Goal: Browse casually

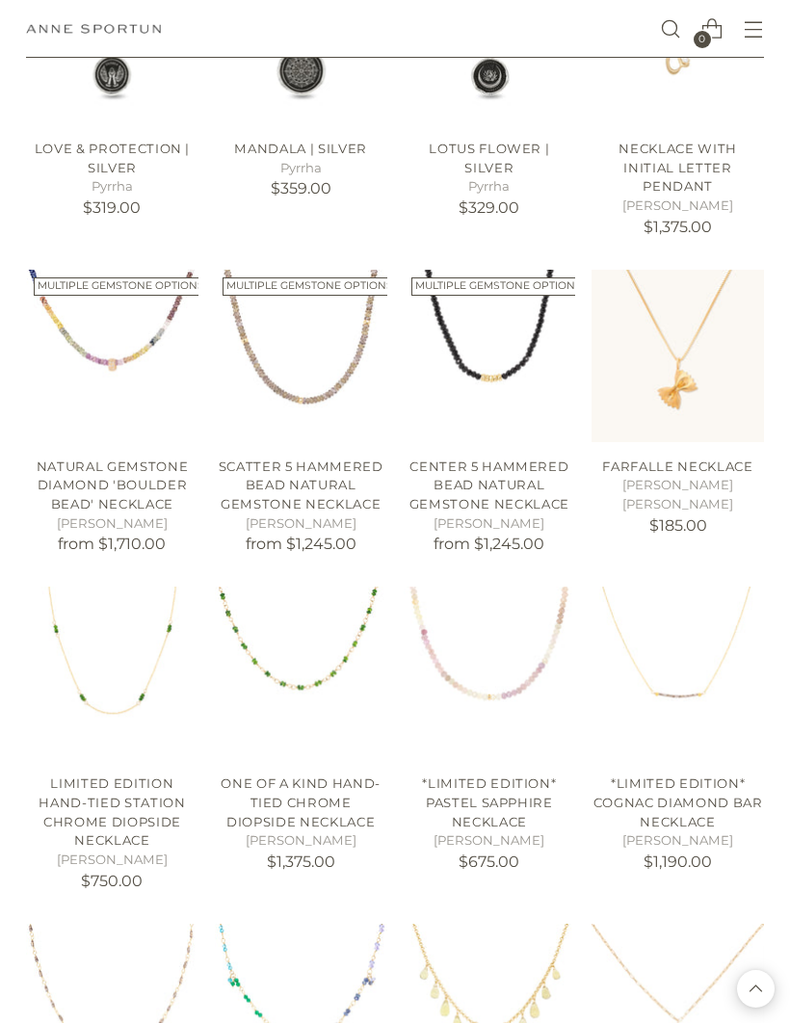
scroll to position [1145, 0]
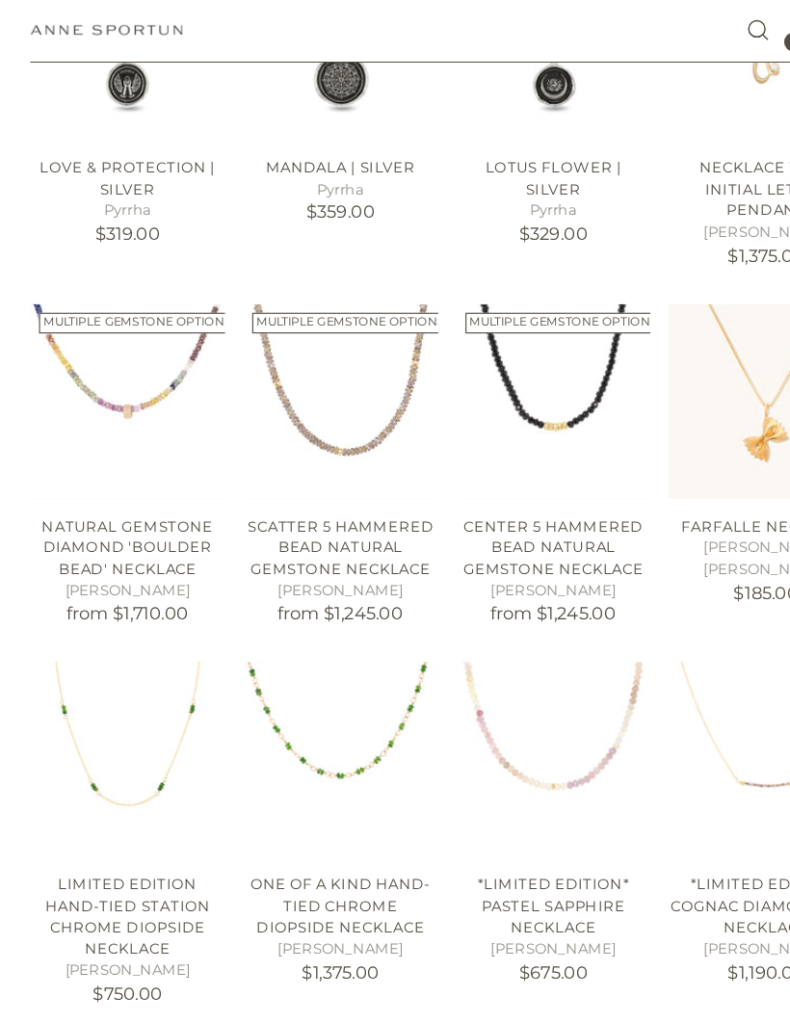
scroll to position [1060, 0]
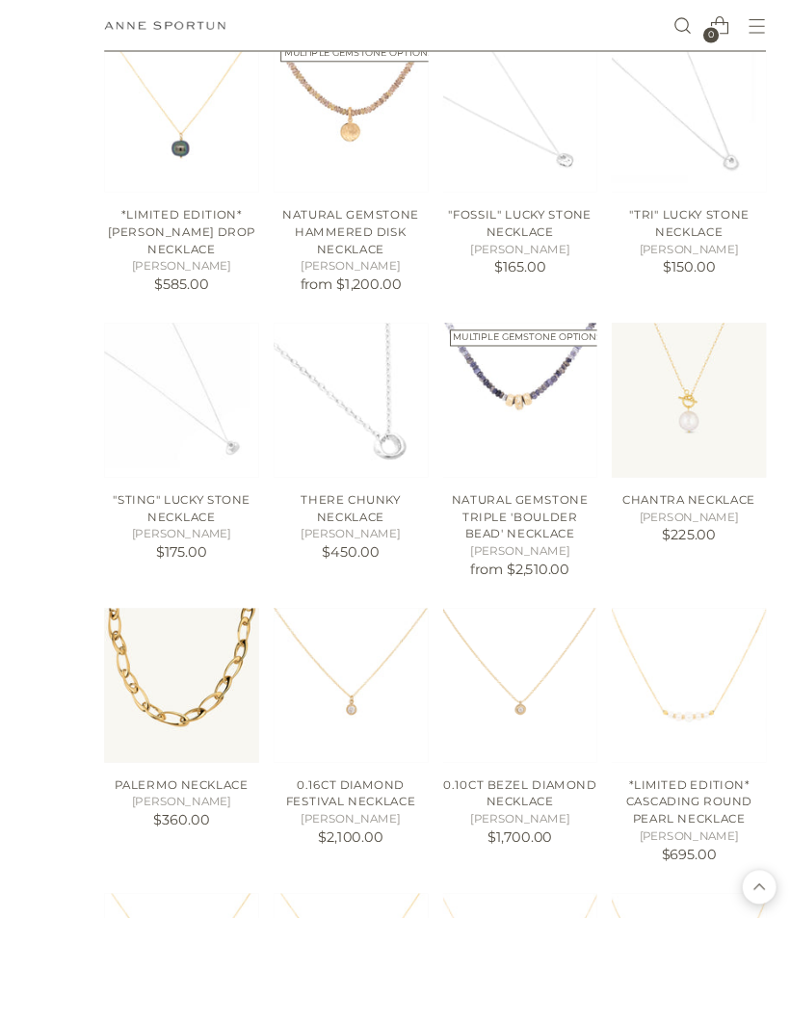
scroll to position [2449, 0]
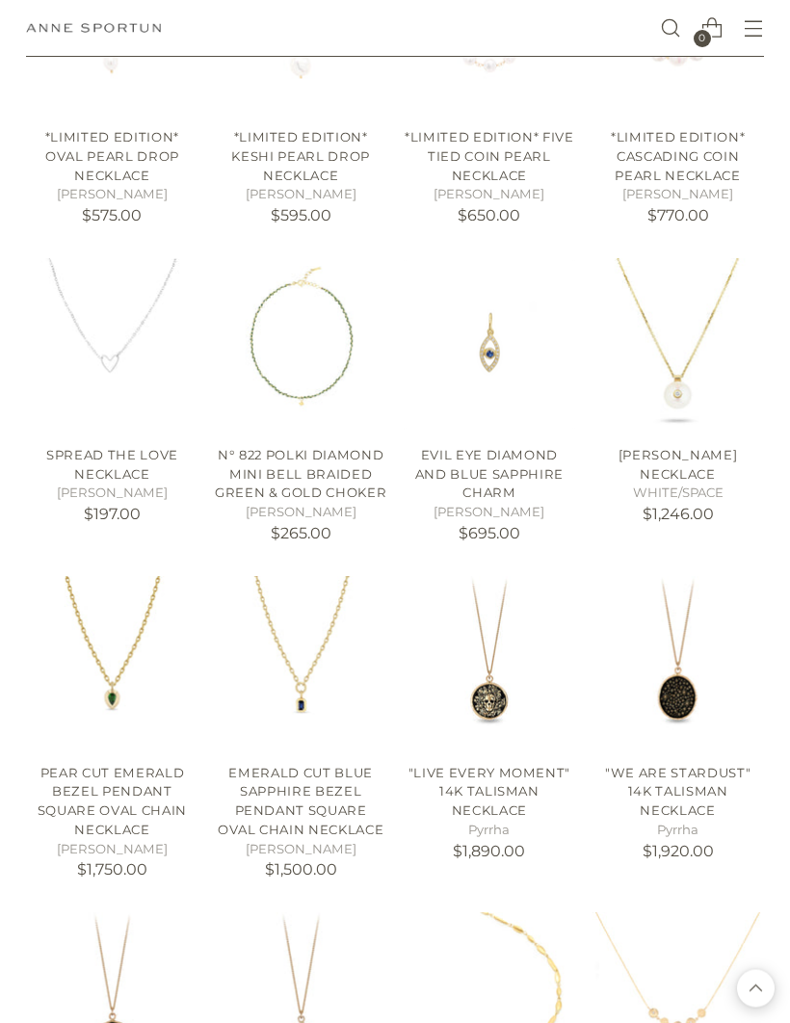
scroll to position [3420, 0]
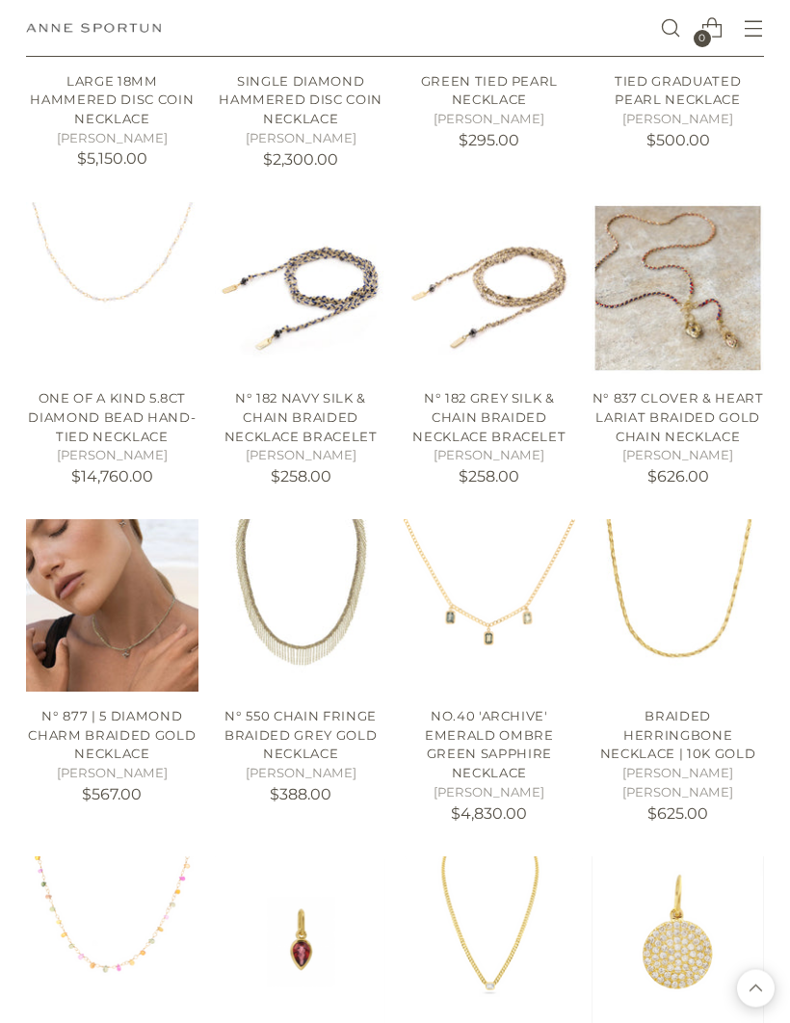
scroll to position [6098, 0]
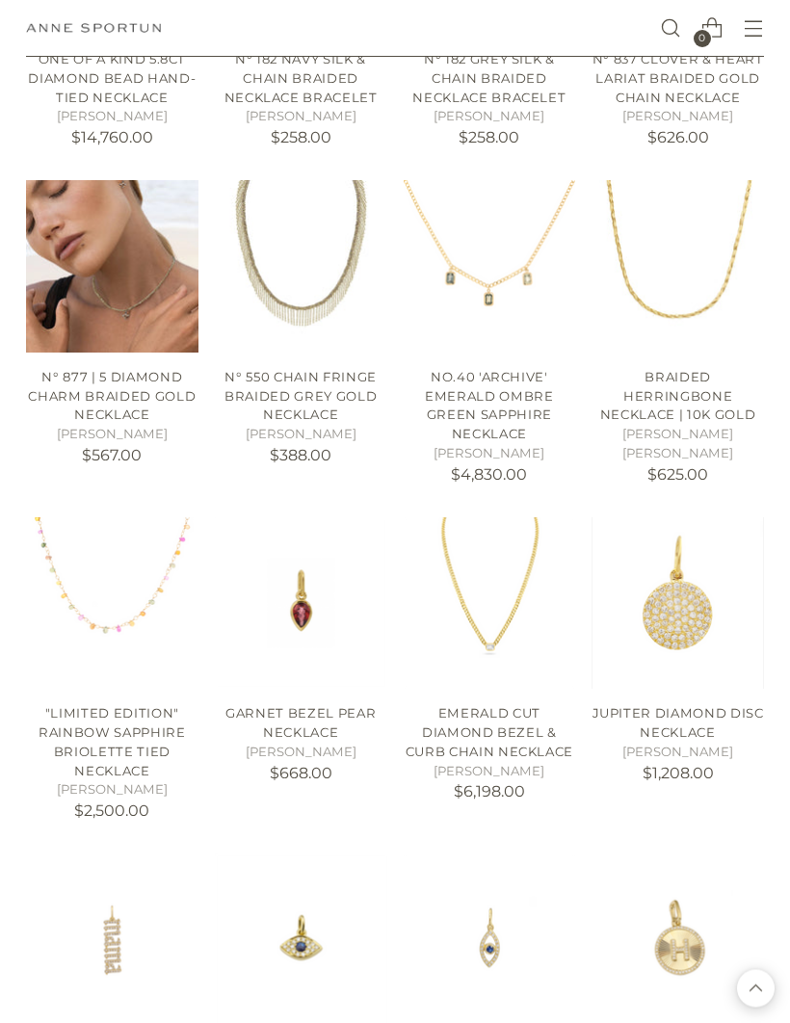
scroll to position [6412, 0]
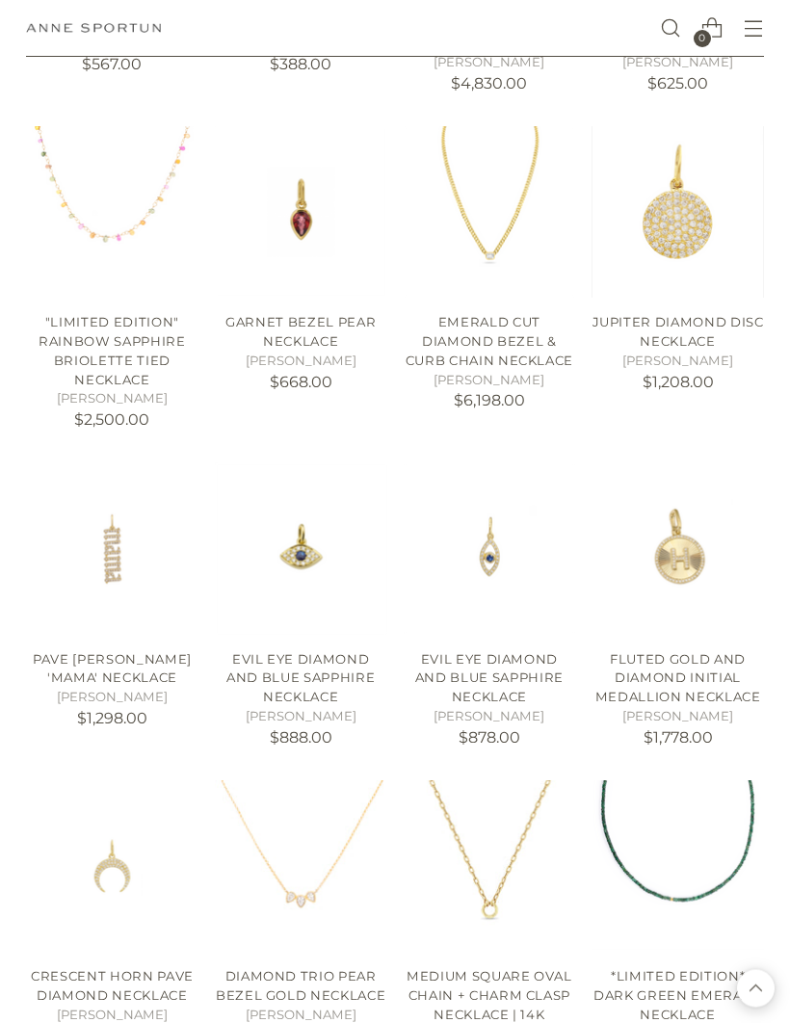
scroll to position [6900, 0]
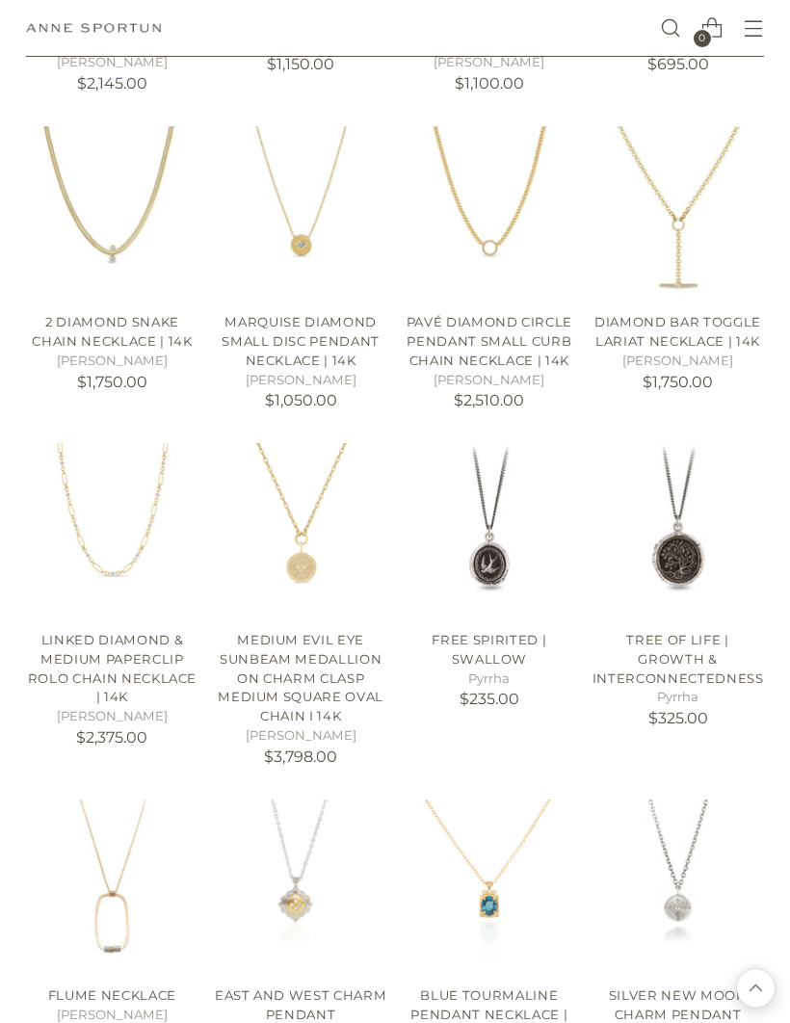
scroll to position [8382, 0]
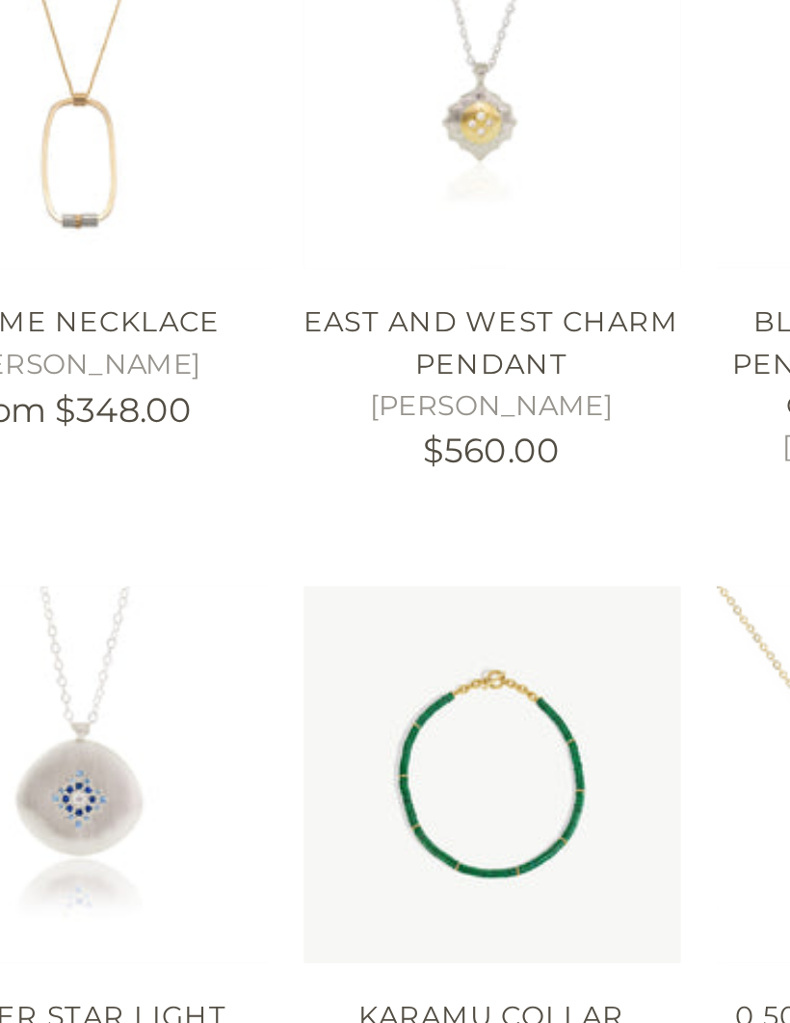
scroll to position [8438, 0]
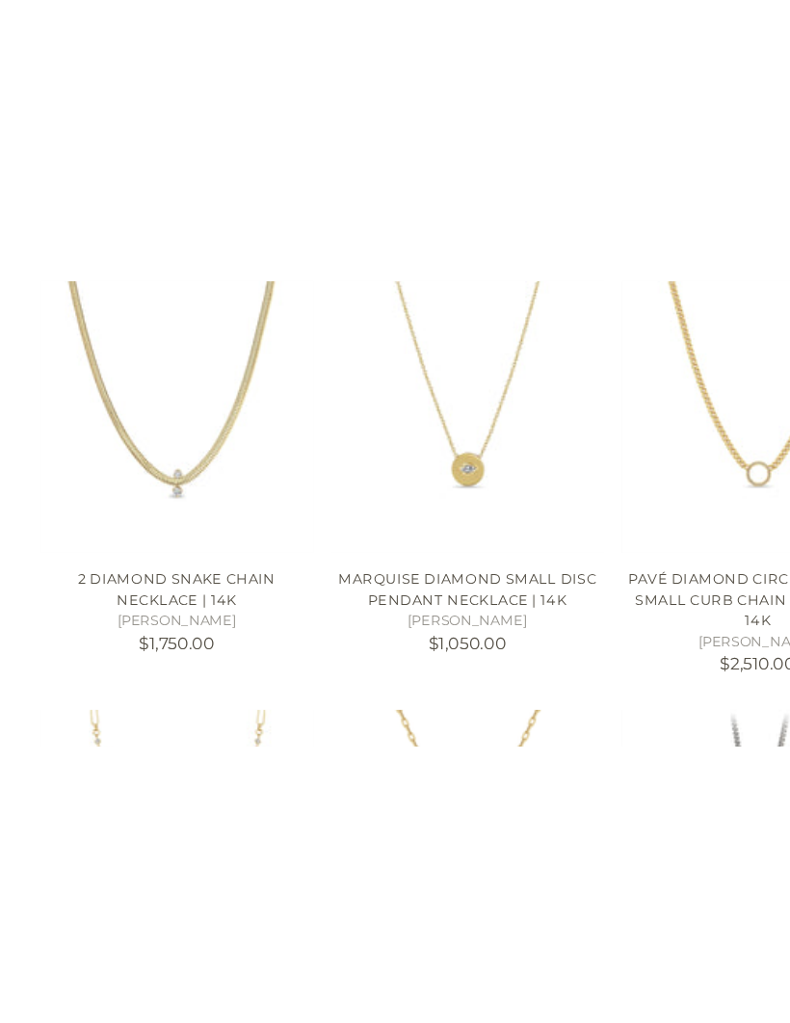
scroll to position [8024, 0]
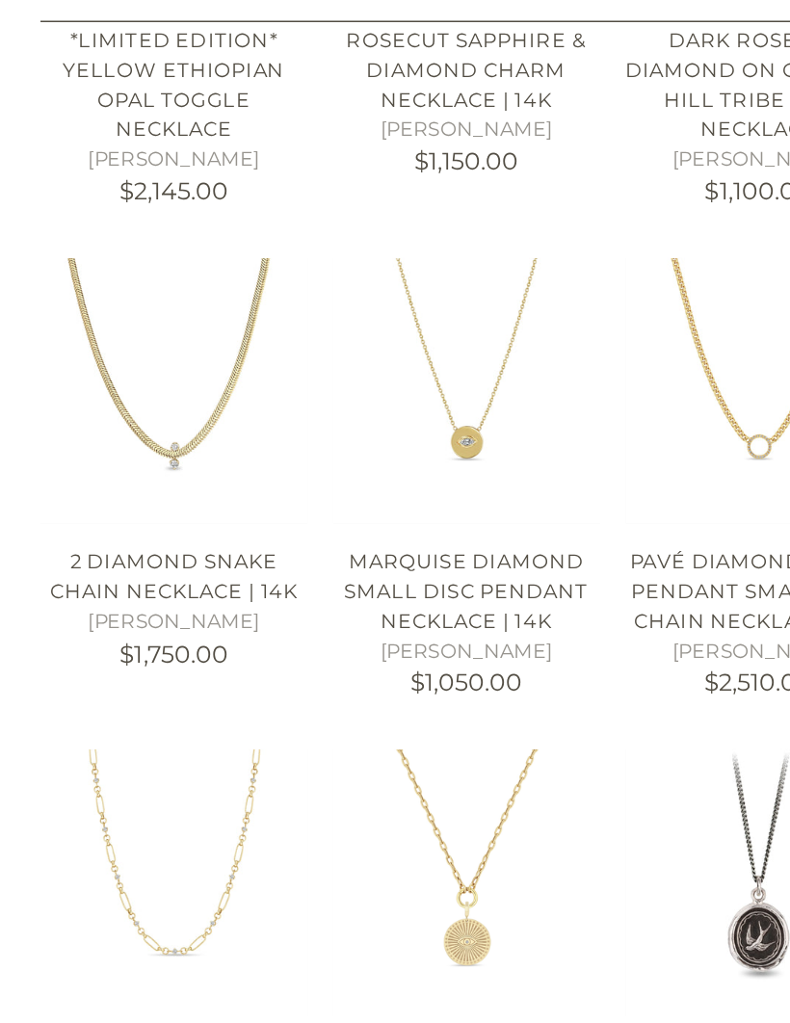
click at [507, 527] on img "Free Spirited | Swallow" at bounding box center [489, 613] width 172 height 172
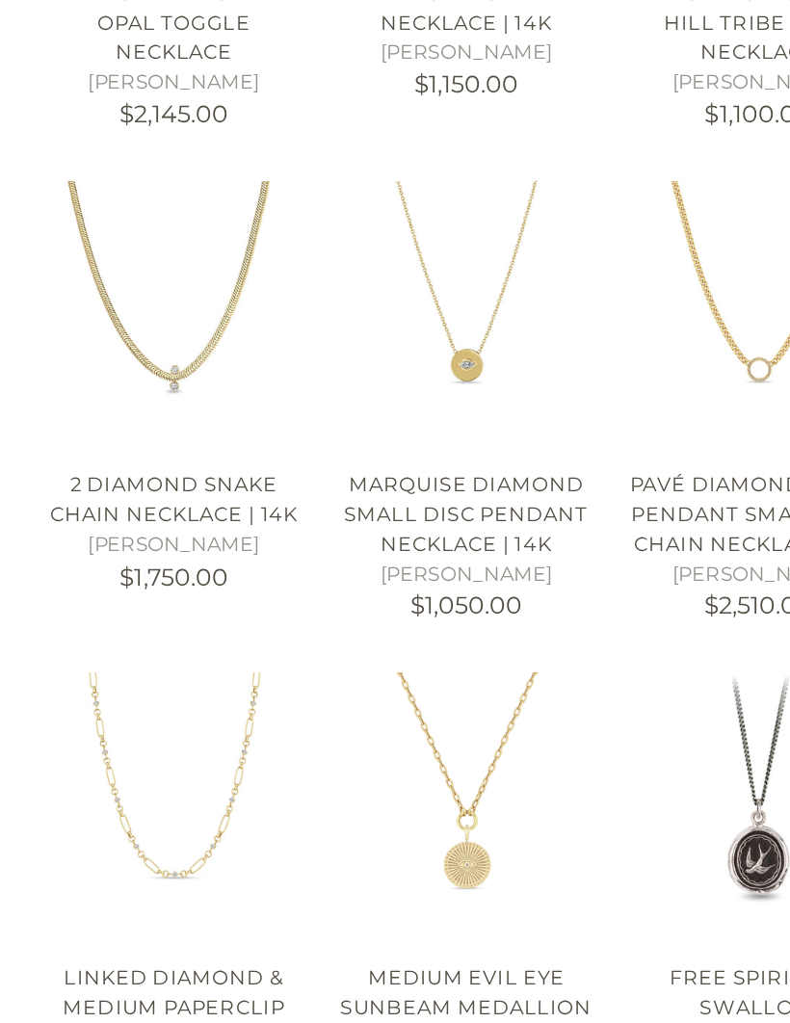
scroll to position [7957, 0]
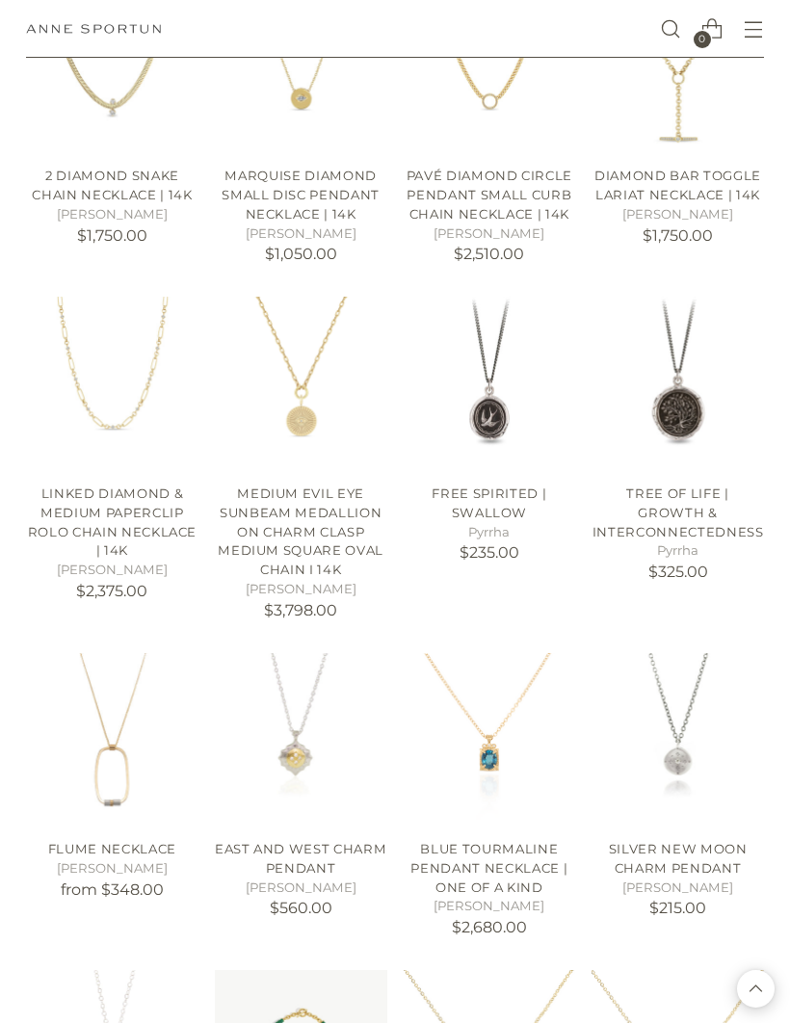
scroll to position [8320, 0]
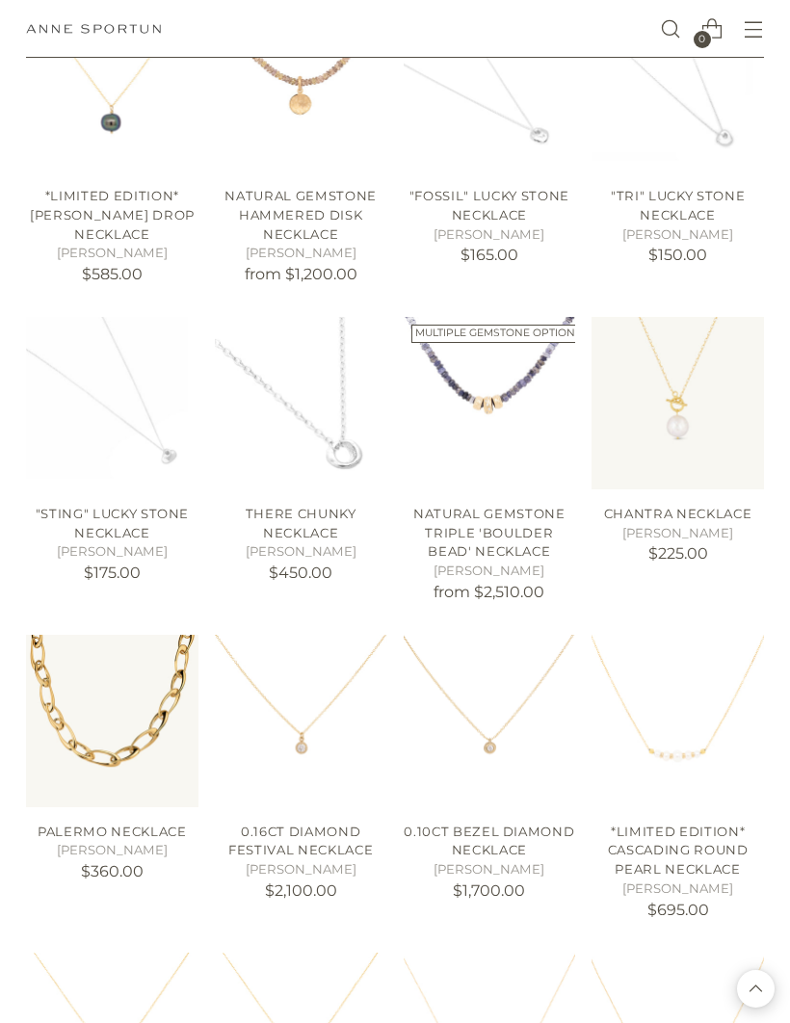
scroll to position [2226, 0]
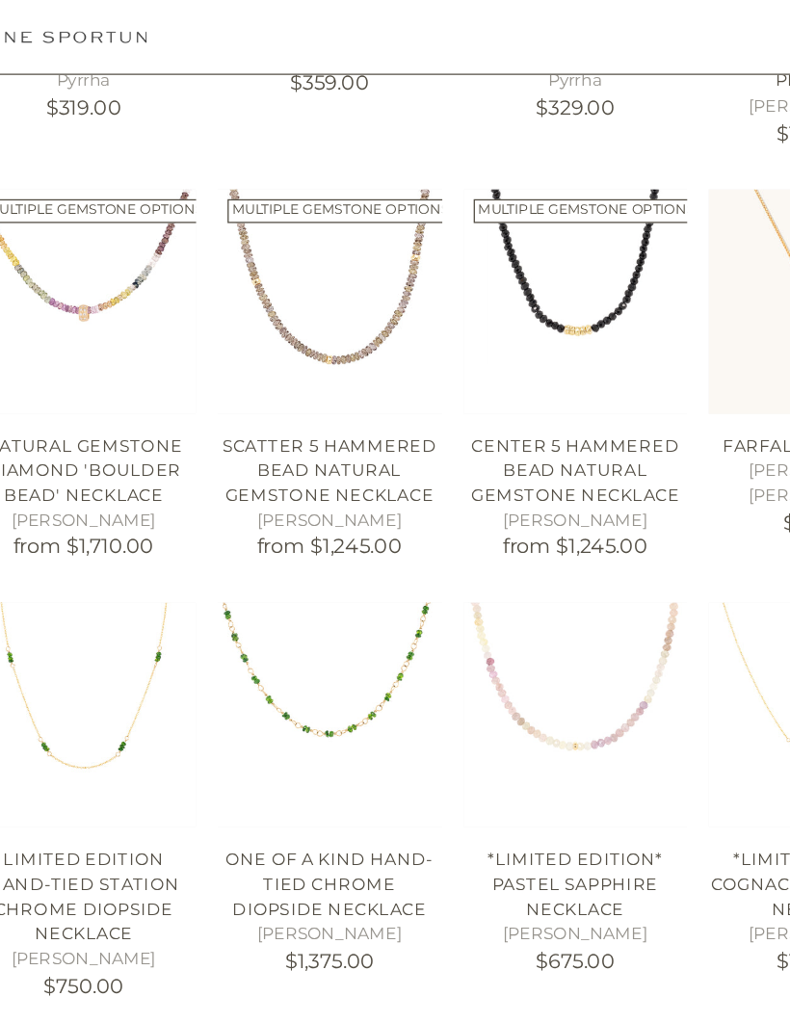
scroll to position [1262, 0]
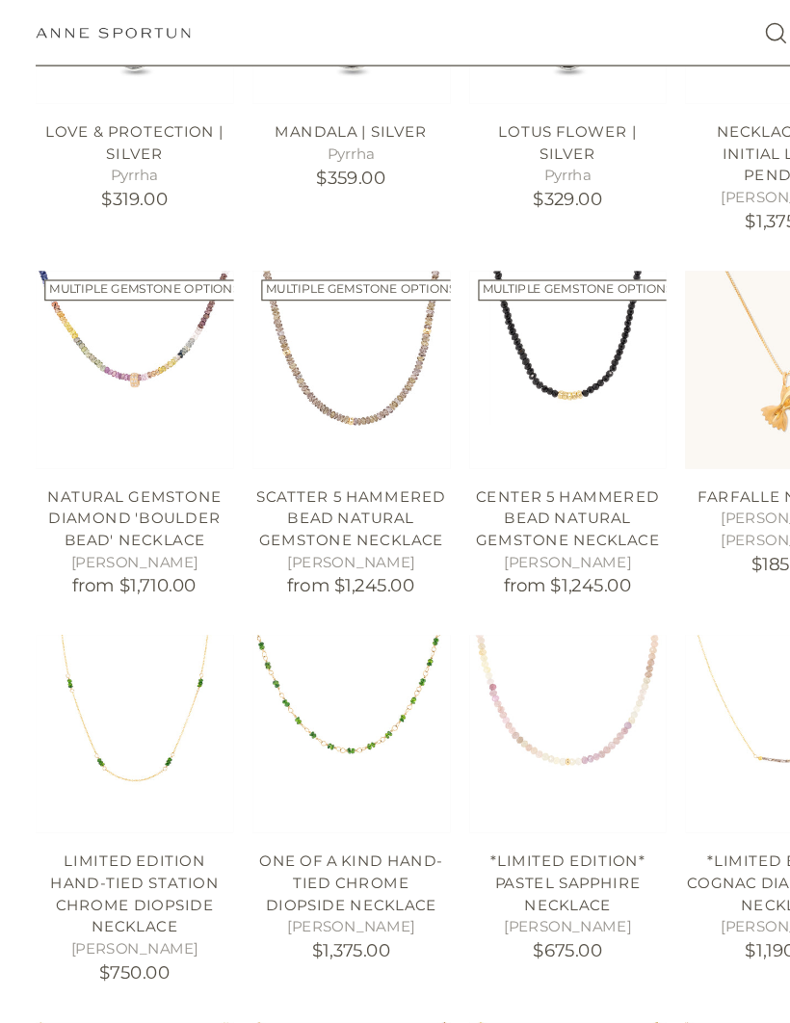
scroll to position [1147, 0]
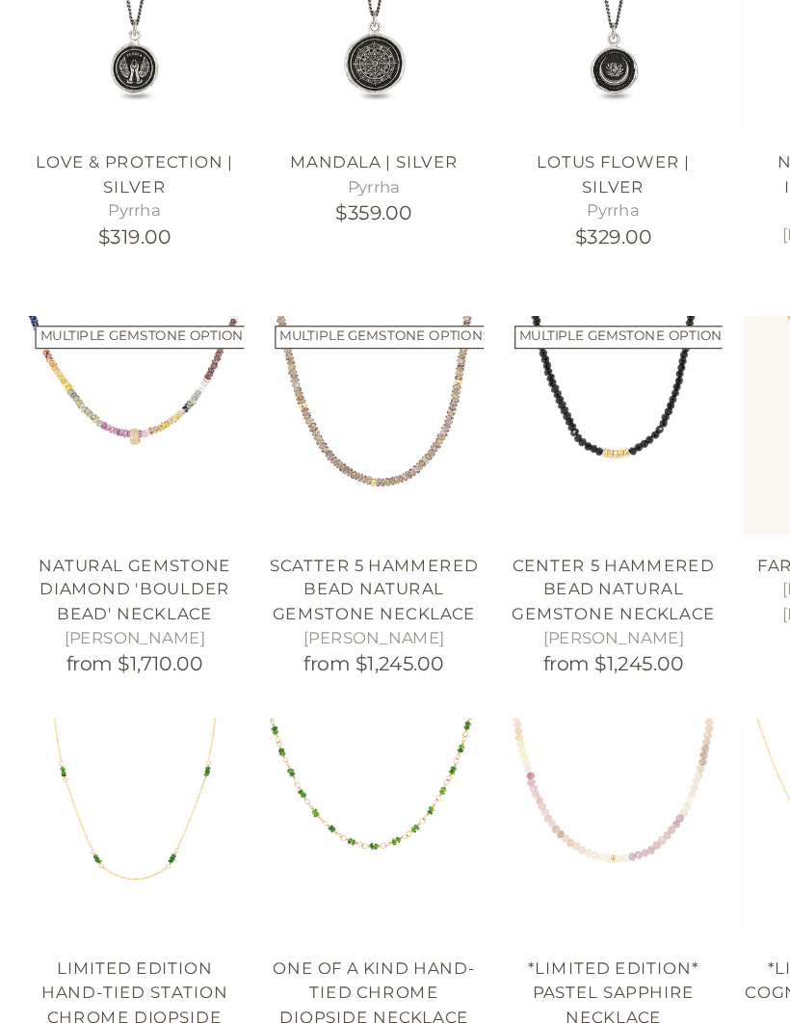
scroll to position [1003, 0]
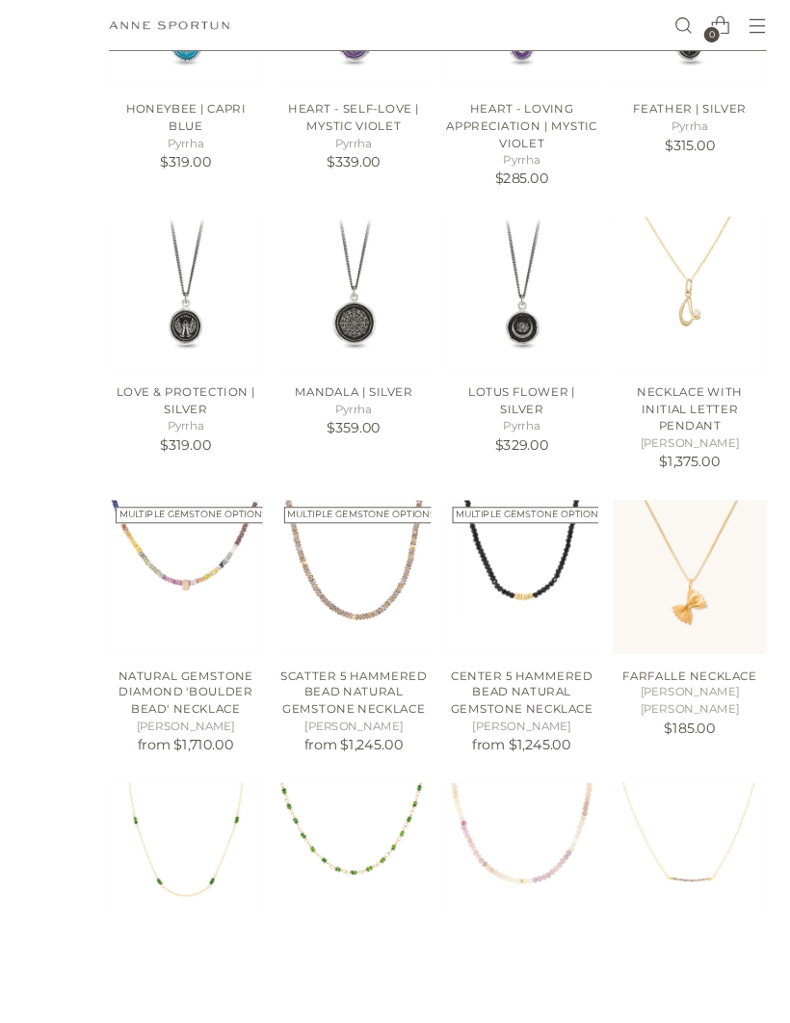
scroll to position [992, 0]
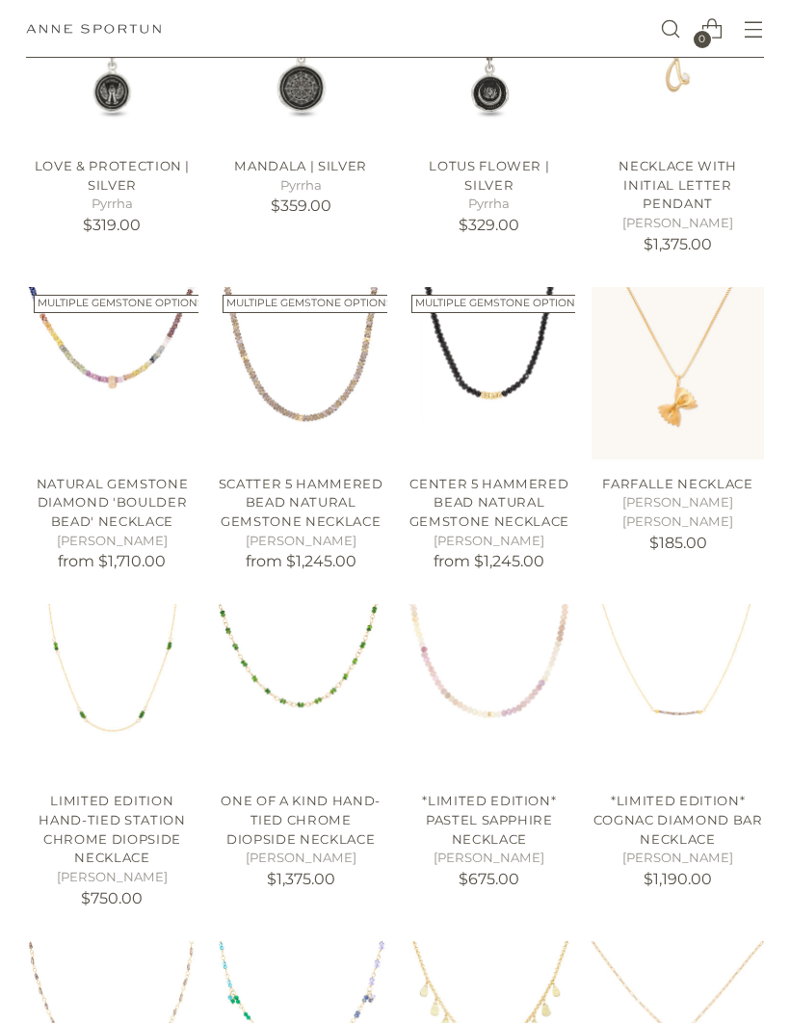
scroll to position [1497, 0]
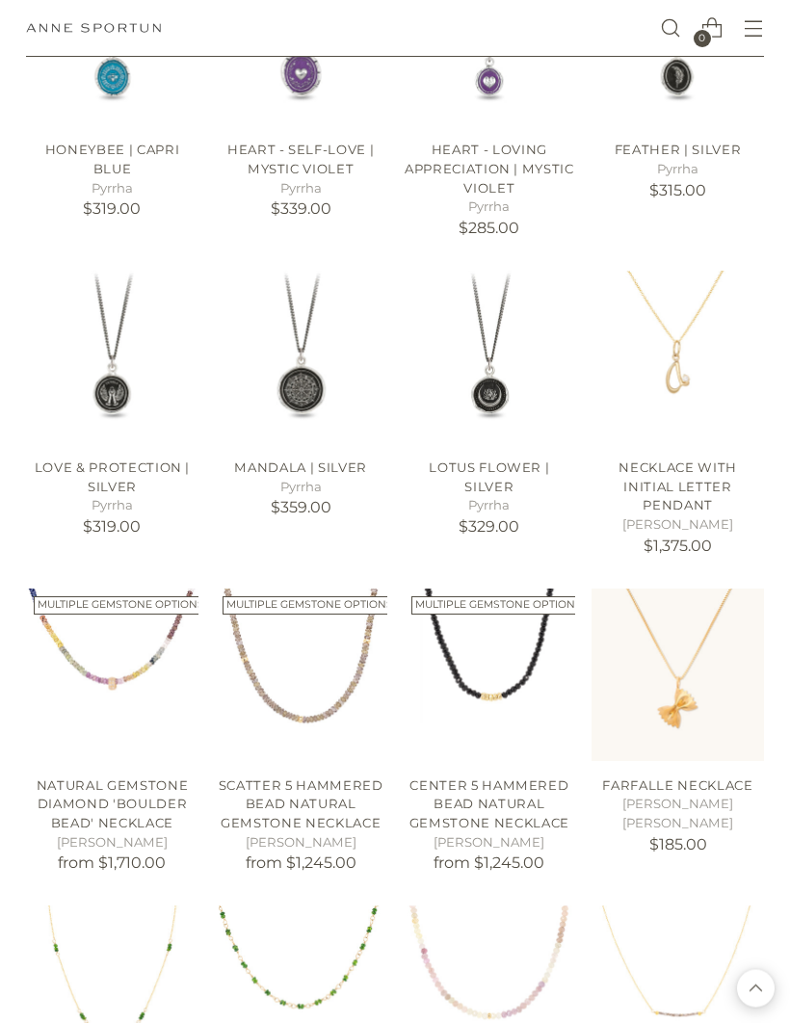
scroll to position [910, 0]
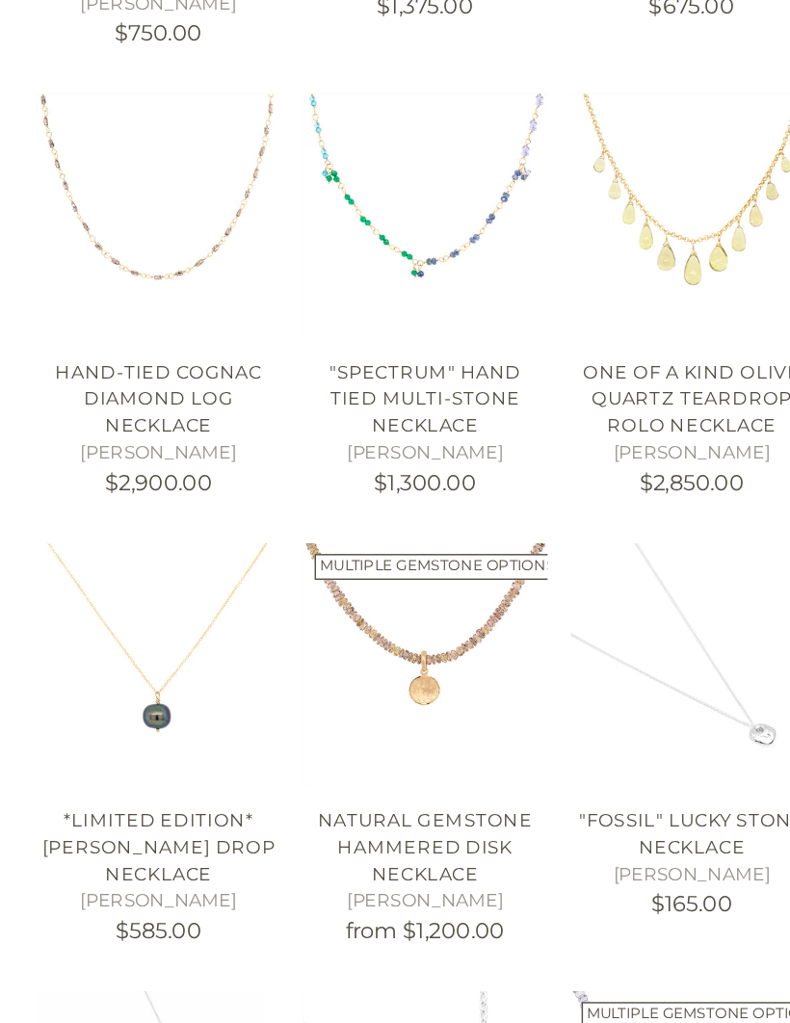
scroll to position [1752, 0]
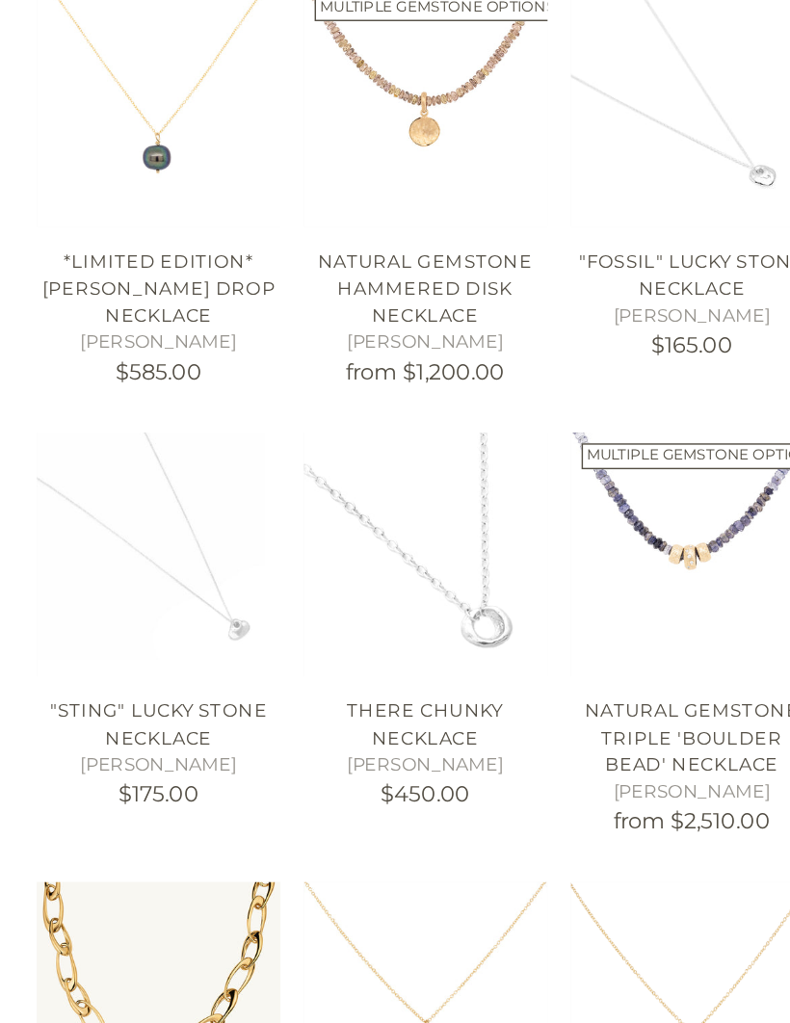
scroll to position [2305, 0]
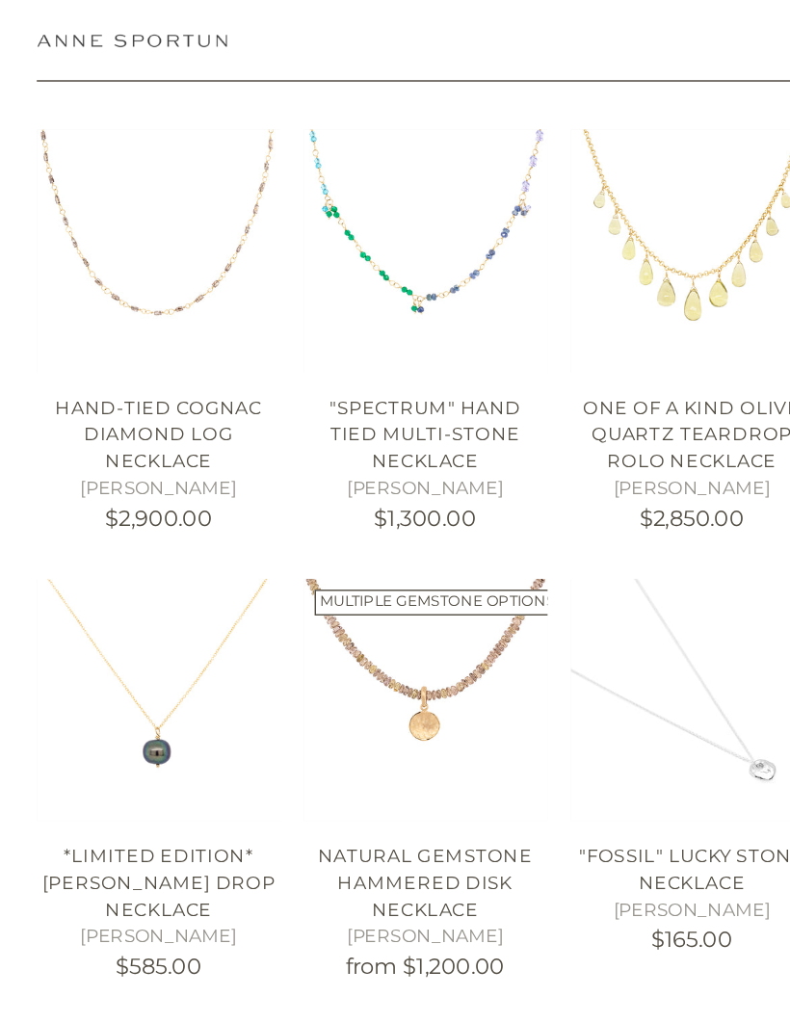
scroll to position [1532, 0]
